Goal: Information Seeking & Learning: Learn about a topic

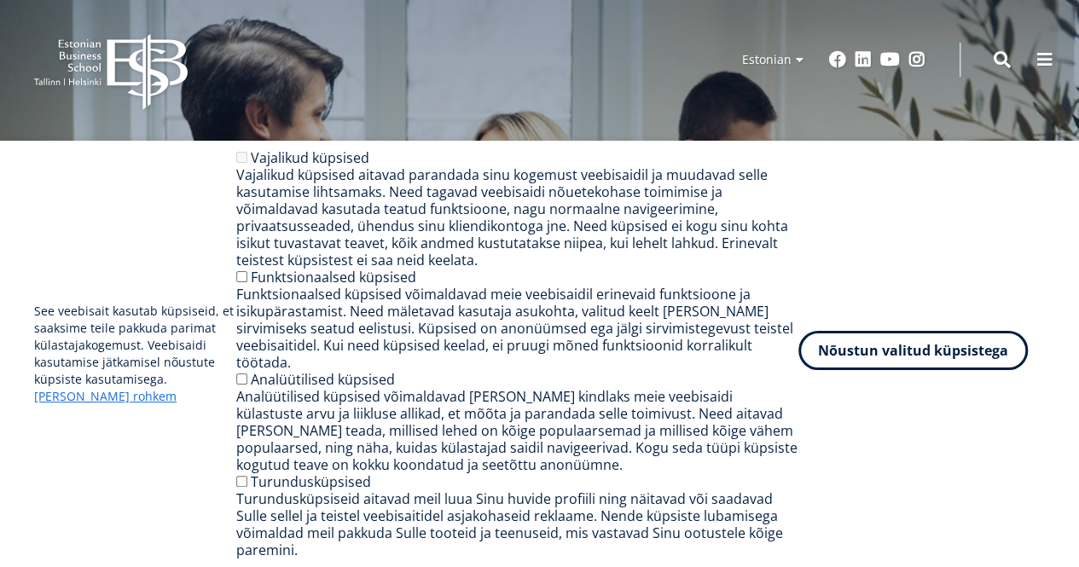
click at [935, 370] on button "Nõustun valitud küpsistega" at bounding box center [912, 350] width 229 height 39
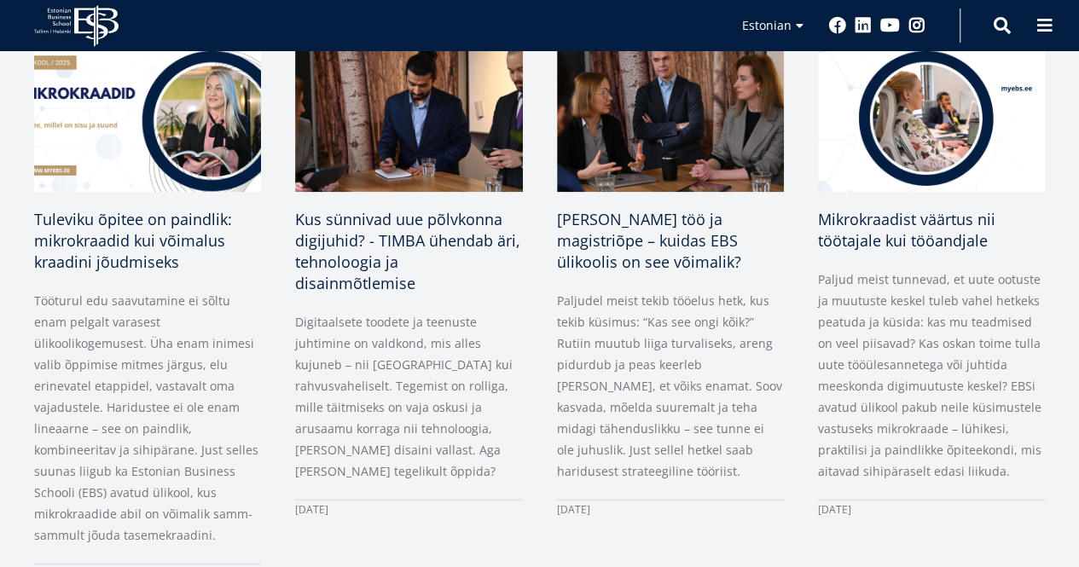
scroll to position [861, 0]
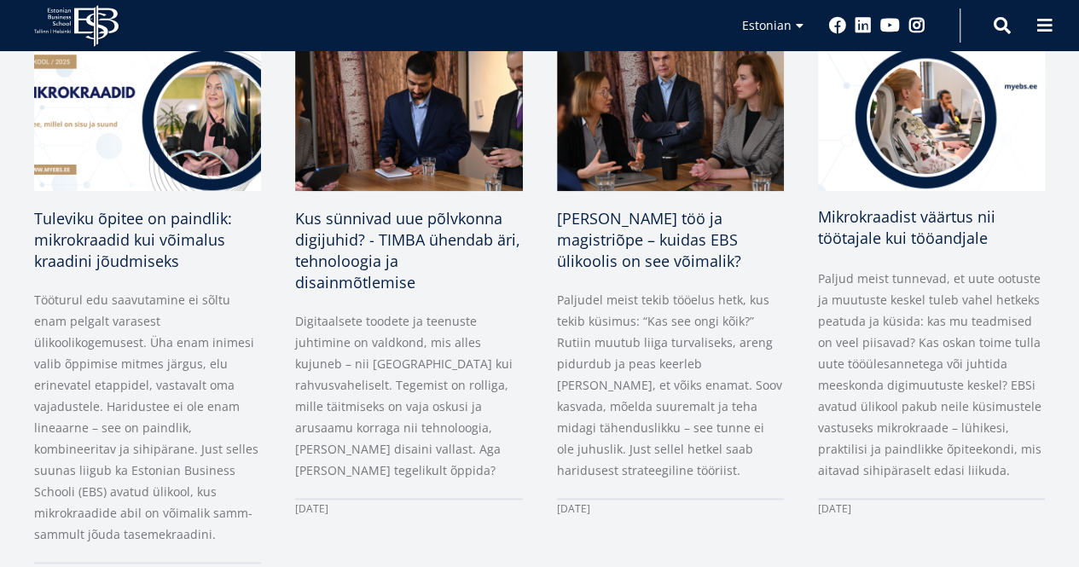
click at [933, 235] on span "Mikrokraadist väärtus nii töötajale kui tööandjale" at bounding box center [906, 227] width 177 height 42
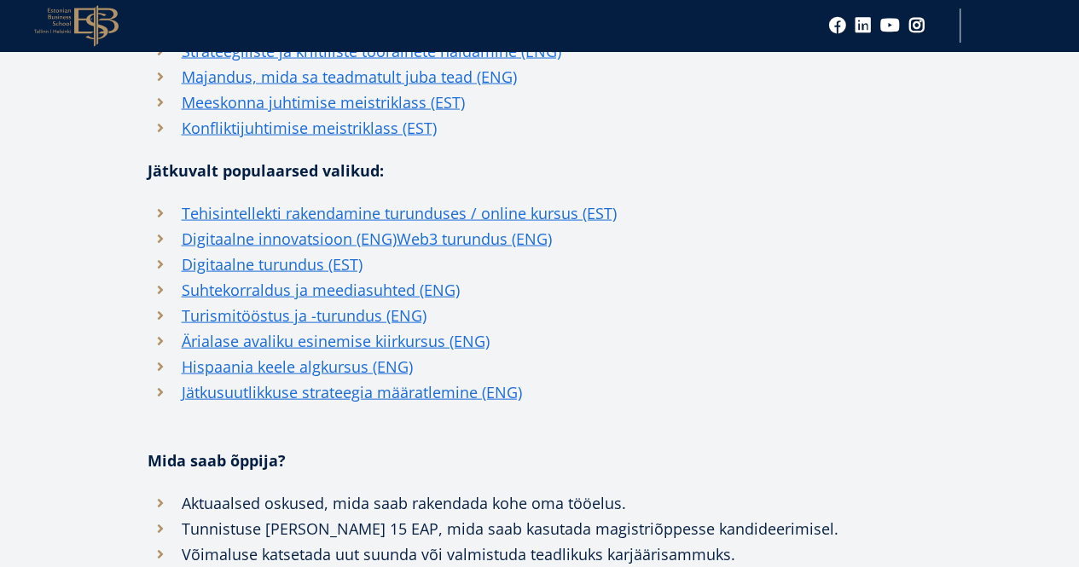
scroll to position [1656, 0]
click at [408, 210] on link "Tehisintellekti rakendamine turunduses / online kursus (EST)" at bounding box center [399, 213] width 435 height 26
click at [357, 391] on link "Jätkusuutlikkuse strateegia määratlemine (ENG)" at bounding box center [352, 392] width 340 height 26
click at [370, 286] on link "Suhtekorraldus ja meediasuhted (ENG)" at bounding box center [321, 289] width 278 height 26
click at [248, 130] on link "Konfliktijuhtimise meistriklass (EST)" at bounding box center [309, 127] width 255 height 26
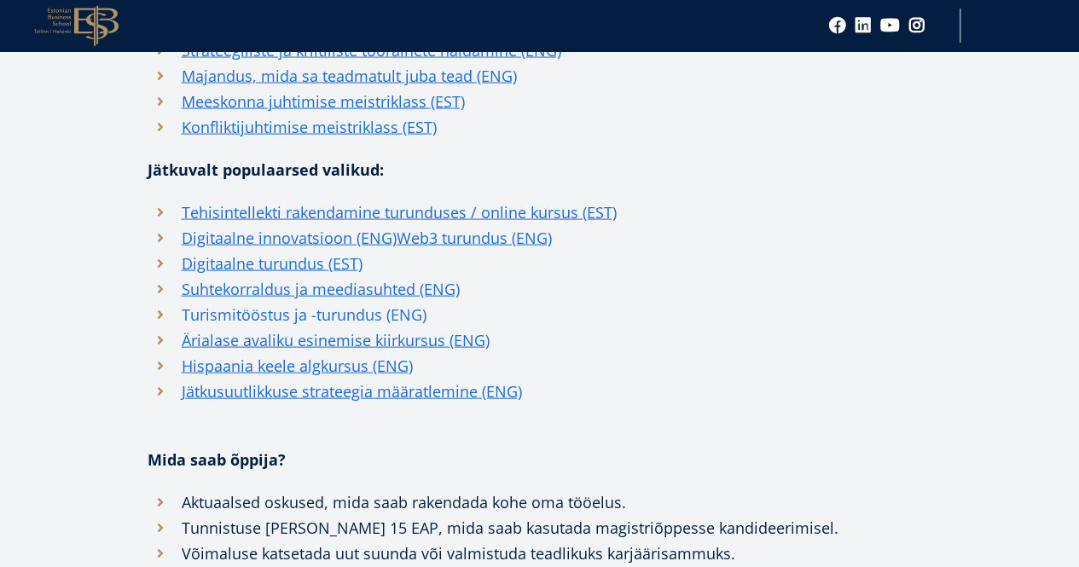
click at [295, 318] on link "Turismitööstus ja -turundus (ENG)" at bounding box center [304, 315] width 245 height 26
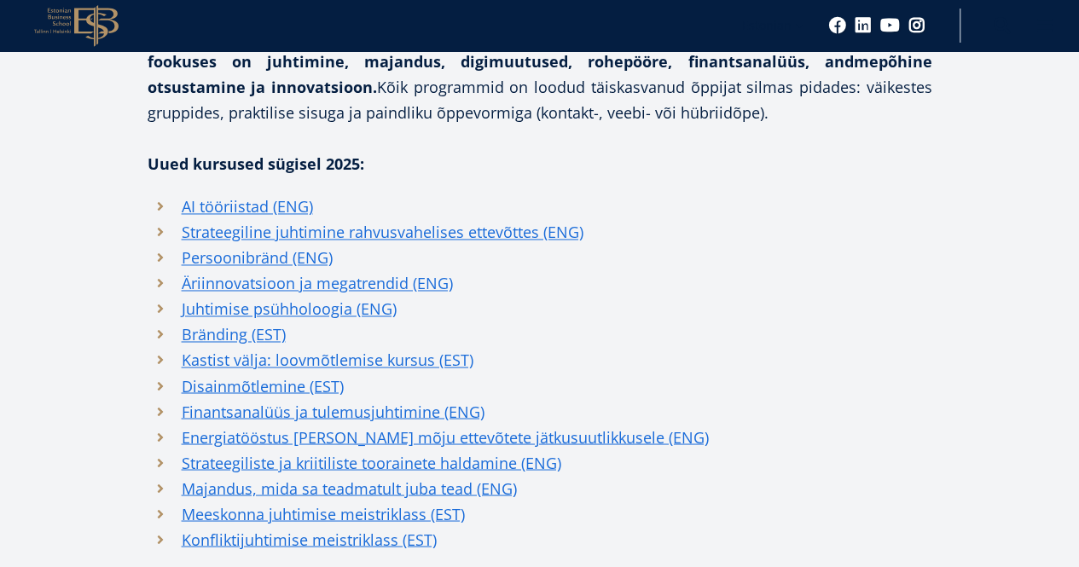
scroll to position [1245, 0]
click at [223, 337] on link "Bränding (EST)" at bounding box center [234, 334] width 104 height 26
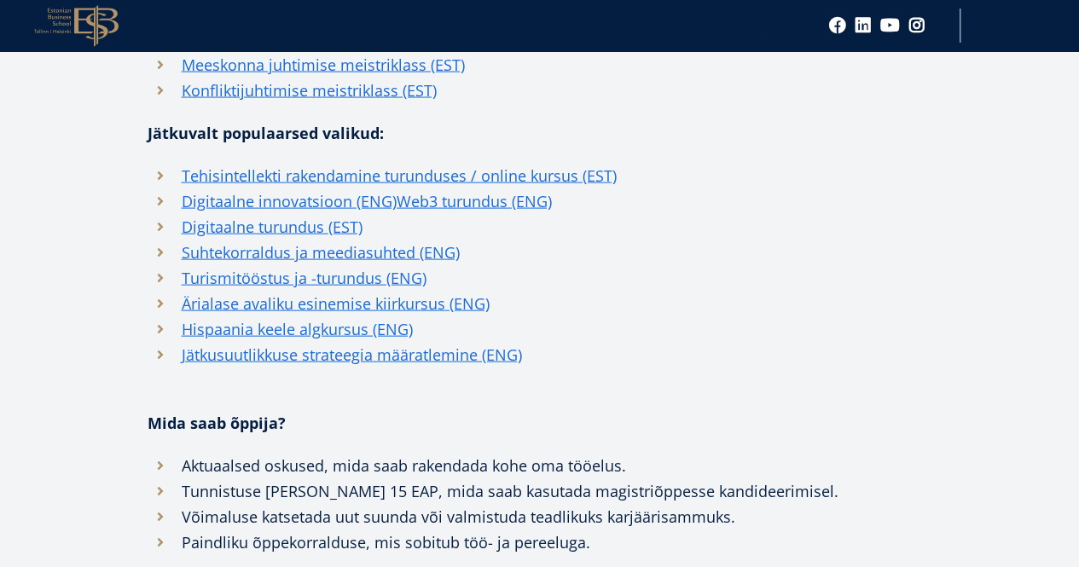
scroll to position [1692, 0]
click at [275, 281] on link "Turismitööstus ja -turundus (ENG)" at bounding box center [304, 279] width 245 height 26
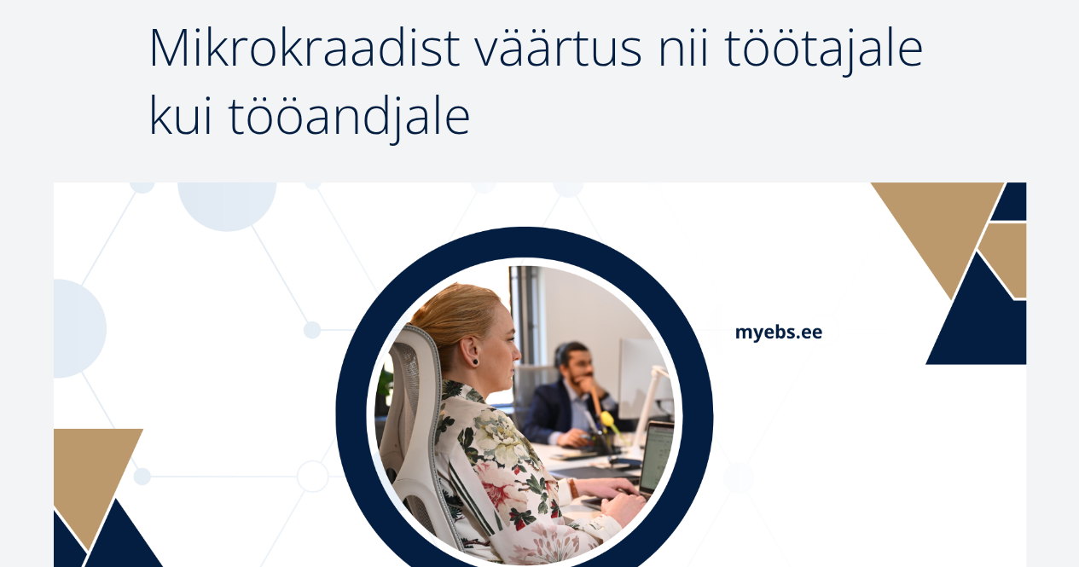
scroll to position [169, 0]
